Goal: Information Seeking & Learning: Understand process/instructions

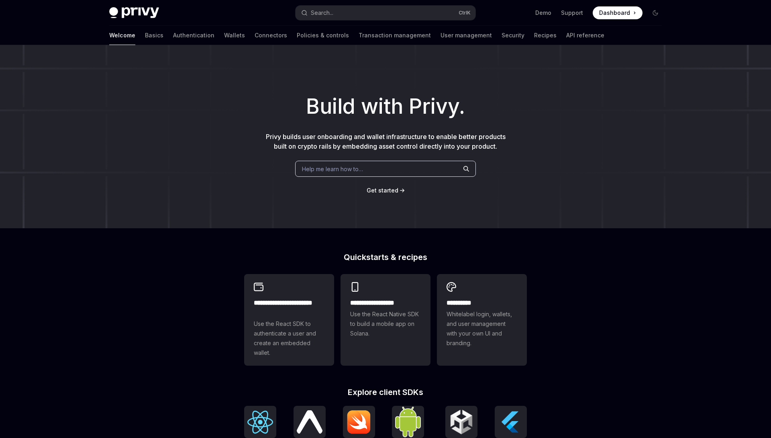
click at [419, 177] on div "Build with Privy. Privy builds user onboarding and wallet infrastructure to ena…" at bounding box center [385, 136] width 771 height 183
click at [409, 168] on div "Help me learn how to…" at bounding box center [385, 169] width 181 height 16
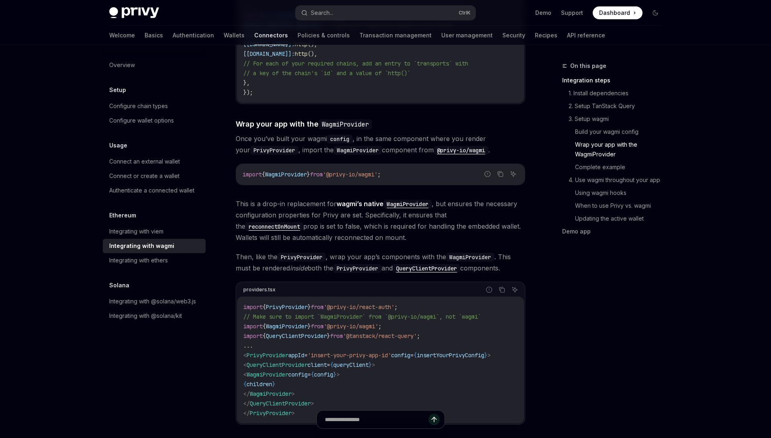
scroll to position [1000, 0]
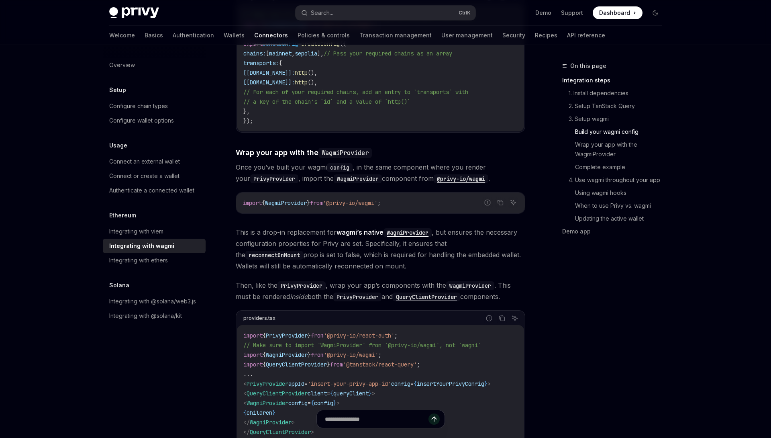
click at [276, 399] on span "WagmiProvider" at bounding box center [268, 402] width 42 height 7
click at [340, 199] on span "'@privy-io/wagmi'" at bounding box center [350, 202] width 55 height 7
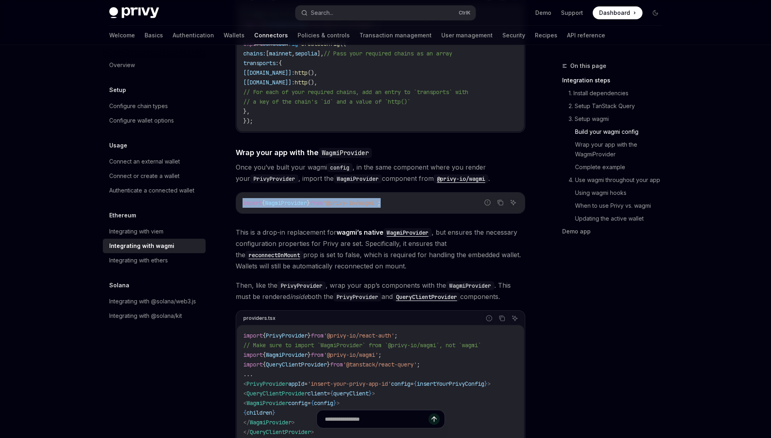
click at [340, 199] on span "'@privy-io/wagmi'" at bounding box center [350, 202] width 55 height 7
click at [342, 199] on span "'@privy-io/wagmi'" at bounding box center [350, 202] width 55 height 7
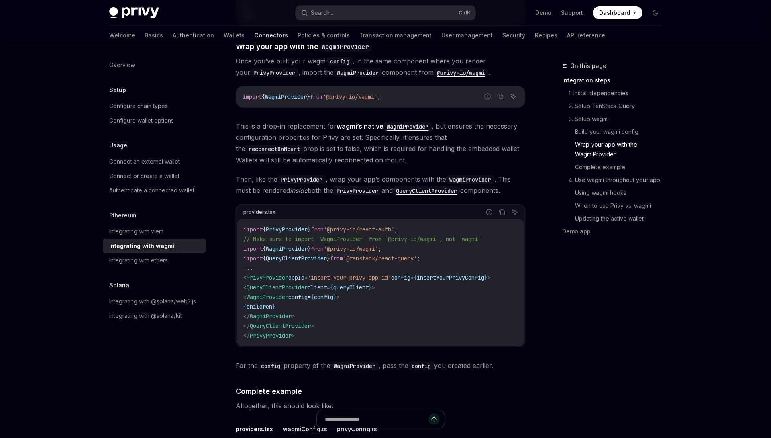
scroll to position [1318, 0]
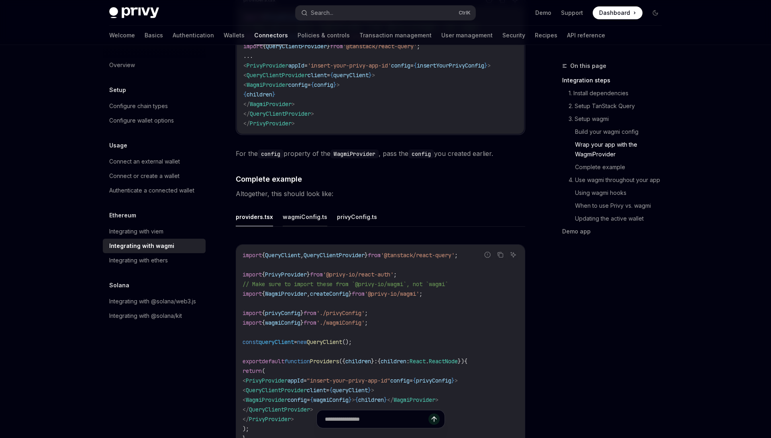
click at [285, 208] on button "wagmiConfig.ts" at bounding box center [305, 216] width 45 height 19
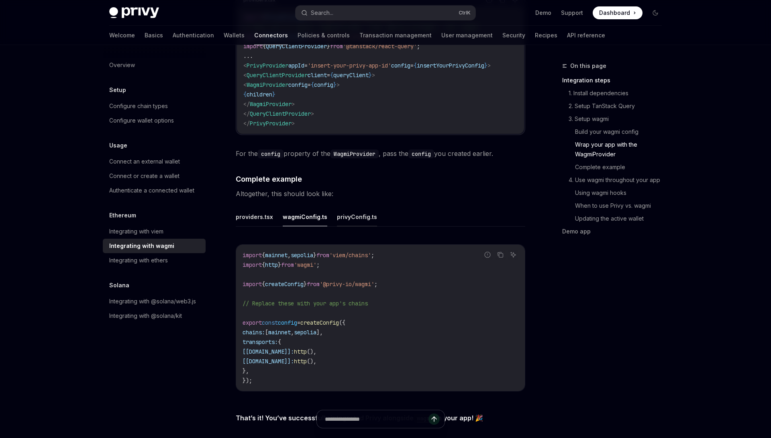
click at [346, 209] on button "privyConfig.ts" at bounding box center [357, 216] width 40 height 19
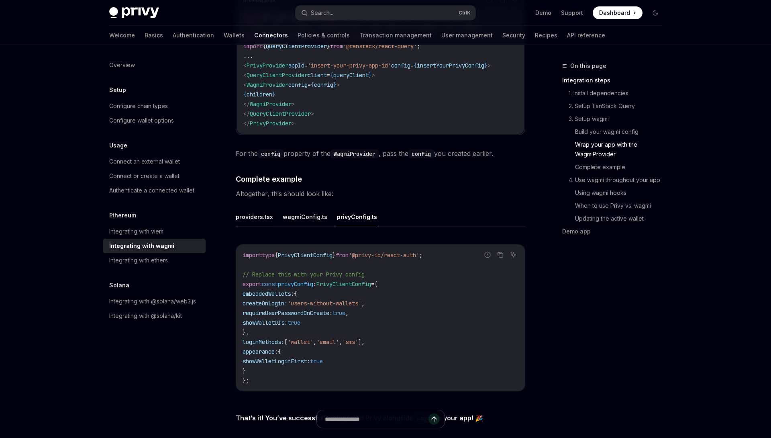
click at [264, 207] on button "providers.tsx" at bounding box center [254, 216] width 37 height 19
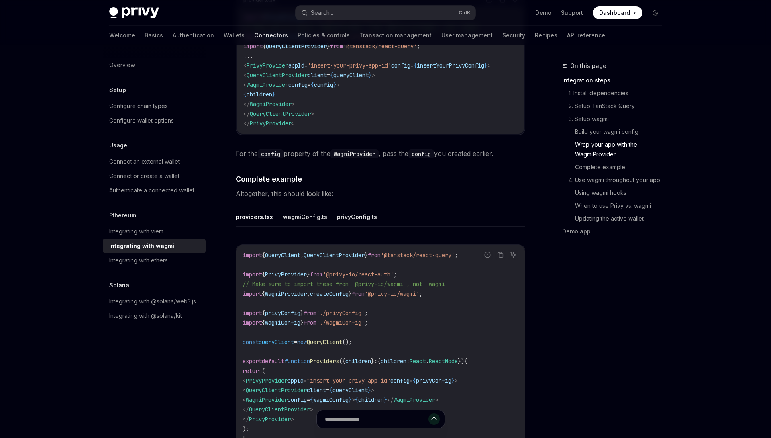
type textarea "*"
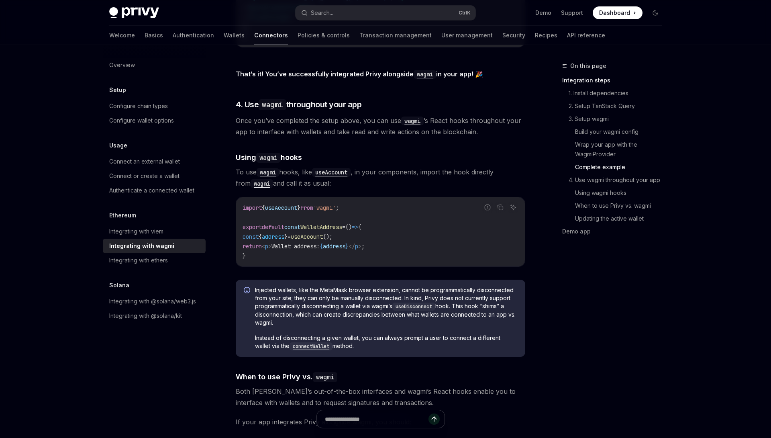
scroll to position [1742, 0]
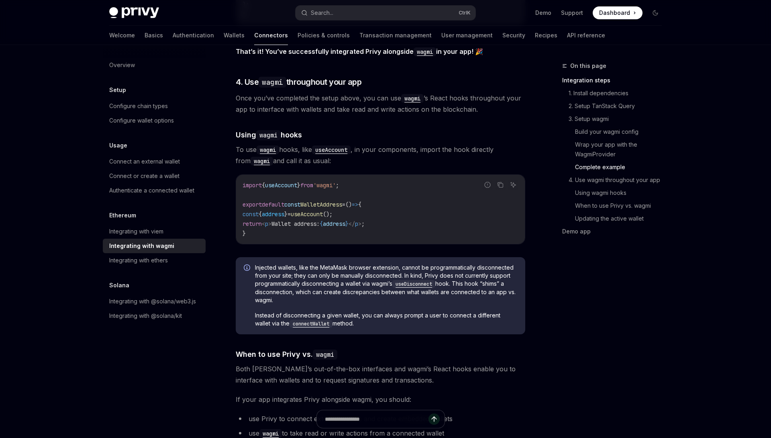
click at [323, 211] on span "useAccount" at bounding box center [307, 214] width 32 height 7
